Goal: Transaction & Acquisition: Purchase product/service

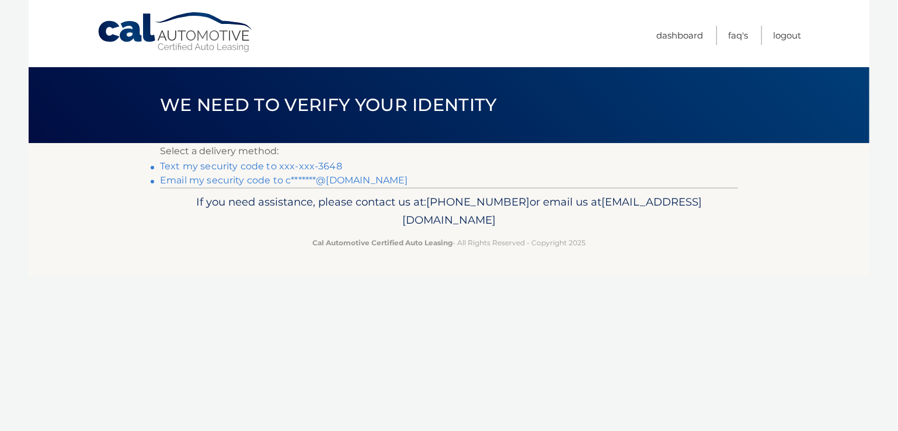
click at [273, 168] on link "Text my security code to xxx-xxx-3648" at bounding box center [251, 166] width 182 height 11
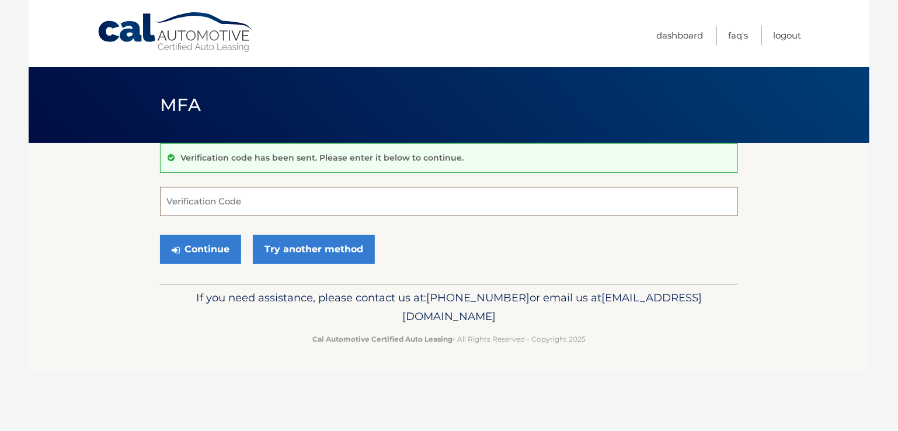
click at [256, 205] on input "Verification Code" at bounding box center [449, 201] width 578 height 29
type input "942269"
click at [211, 249] on button "Continue" at bounding box center [200, 249] width 81 height 29
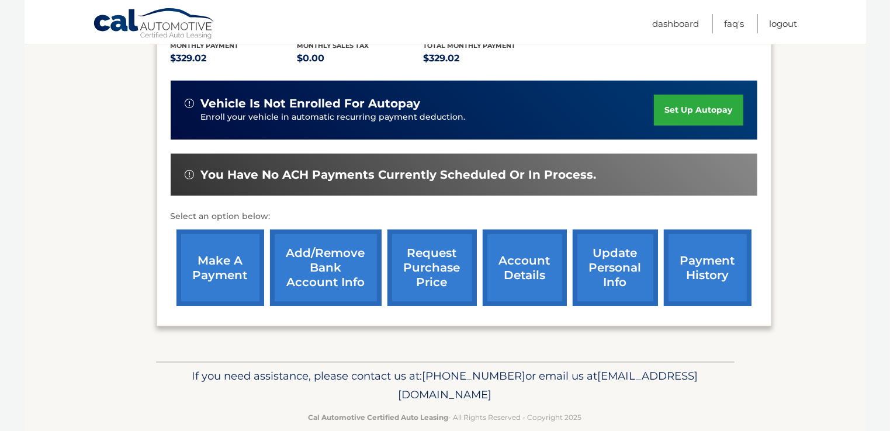
scroll to position [275, 0]
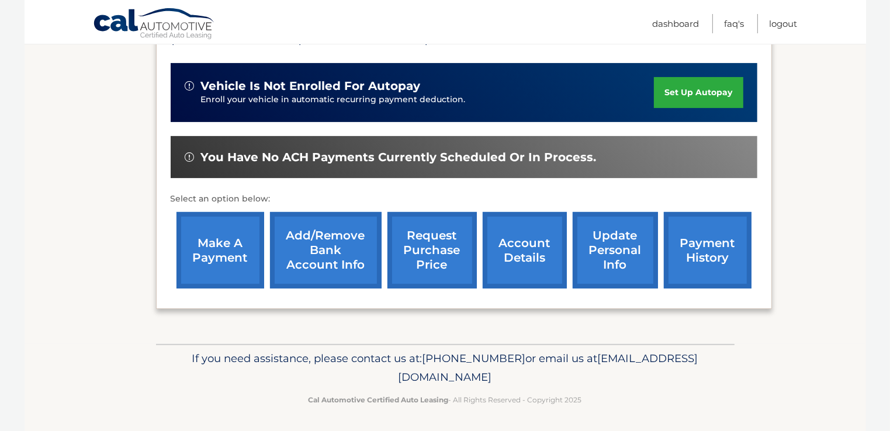
click at [222, 246] on link "make a payment" at bounding box center [220, 250] width 88 height 77
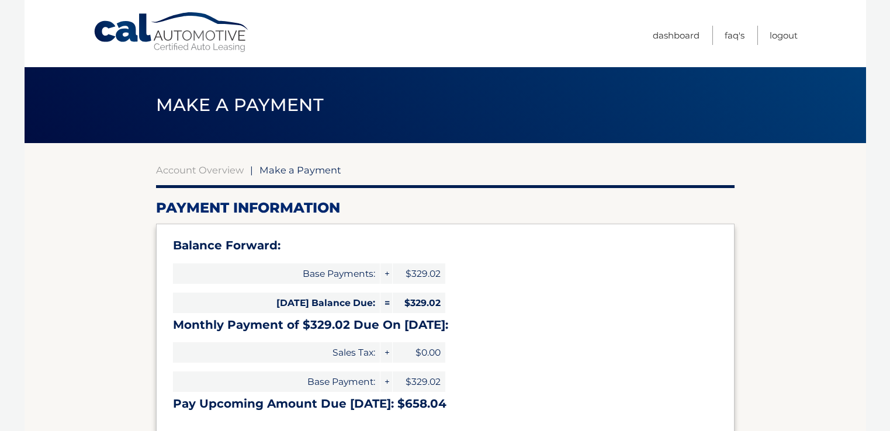
select select "YWEwYzMyMzItZGFjZS00NDQzLTk2YzctN2E2MTc5MDc3ZWEy"
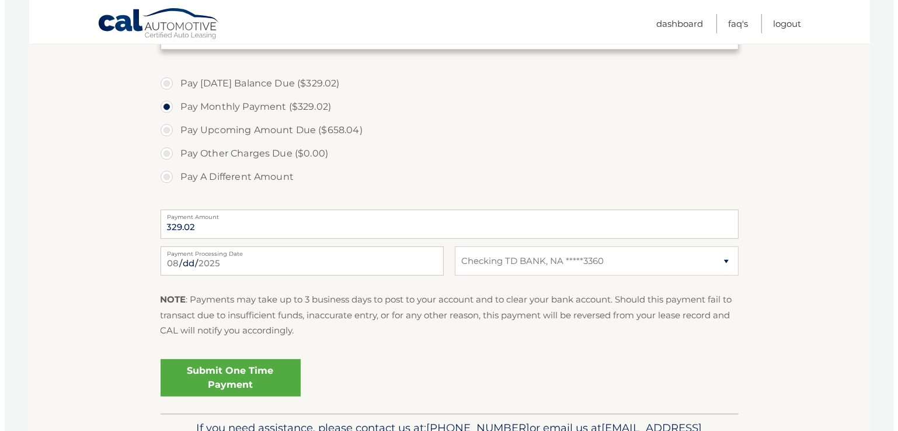
scroll to position [409, 0]
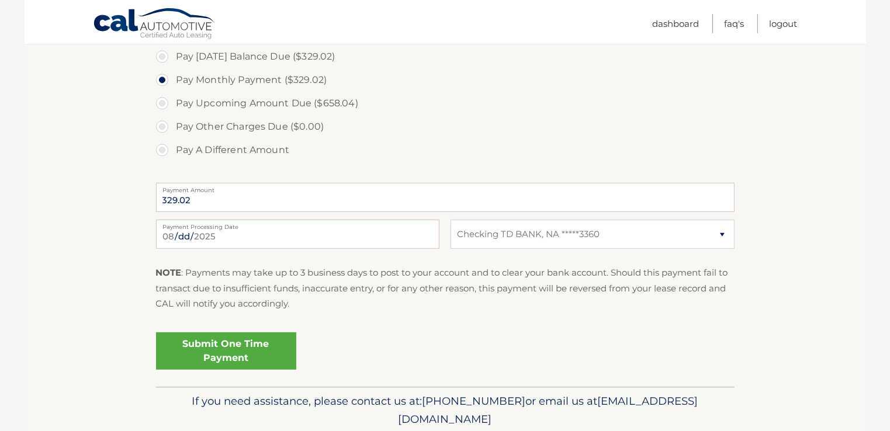
click at [221, 345] on link "Submit One Time Payment" at bounding box center [226, 350] width 140 height 37
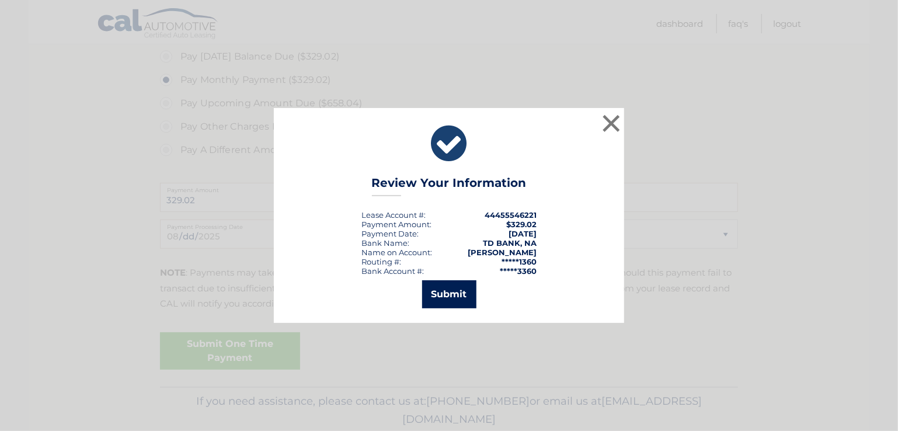
click at [456, 291] on button "Submit" at bounding box center [449, 294] width 54 height 28
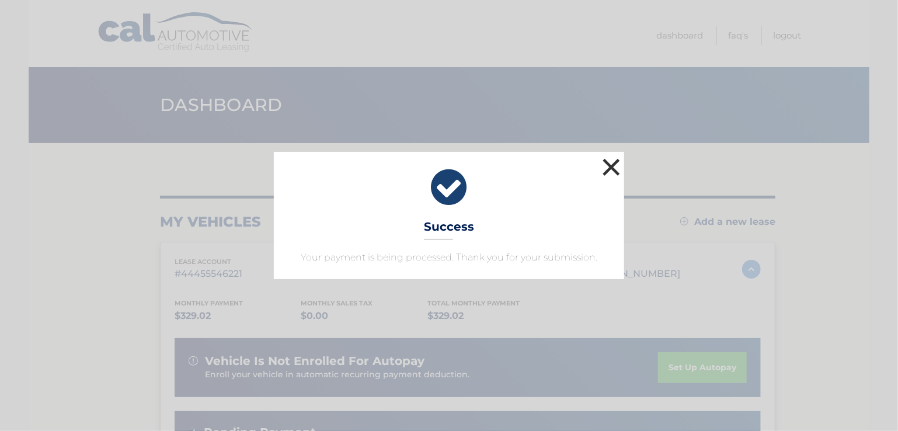
click at [614, 169] on button "×" at bounding box center [611, 166] width 23 height 23
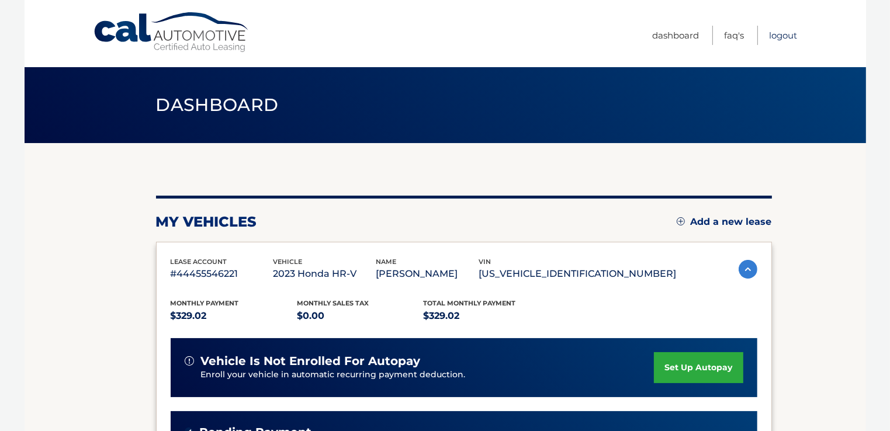
click at [785, 33] on link "Logout" at bounding box center [783, 35] width 28 height 19
